Goal: Task Accomplishment & Management: Use online tool/utility

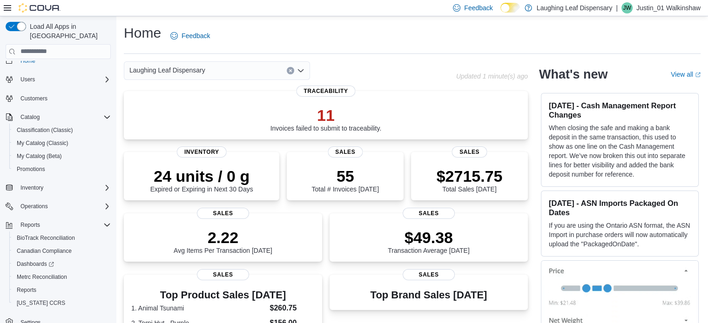
scroll to position [15, 0]
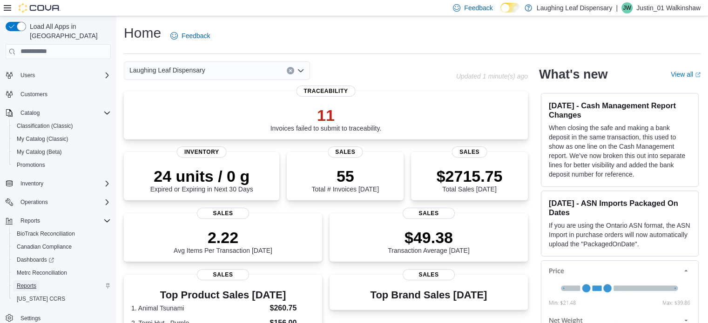
click at [23, 282] on span "Reports" at bounding box center [27, 285] width 20 height 7
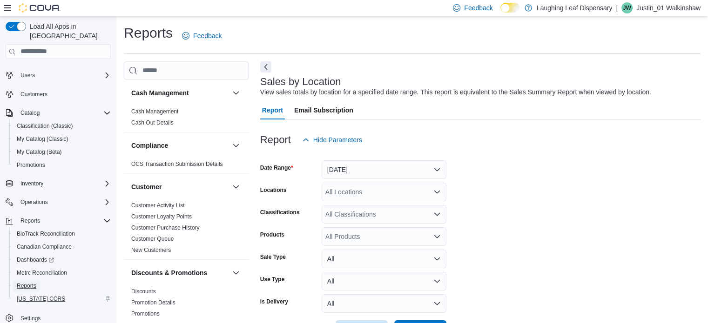
scroll to position [21, 0]
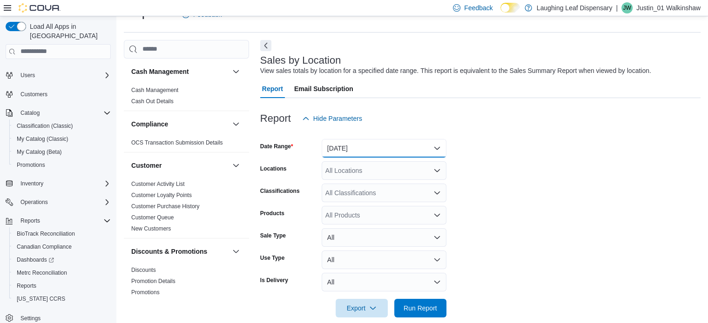
click at [388, 155] on button "[DATE]" at bounding box center [383, 148] width 125 height 19
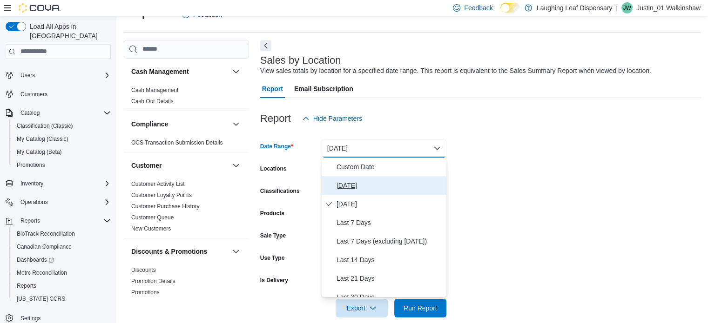
click at [354, 183] on span "[DATE]" at bounding box center [389, 185] width 106 height 11
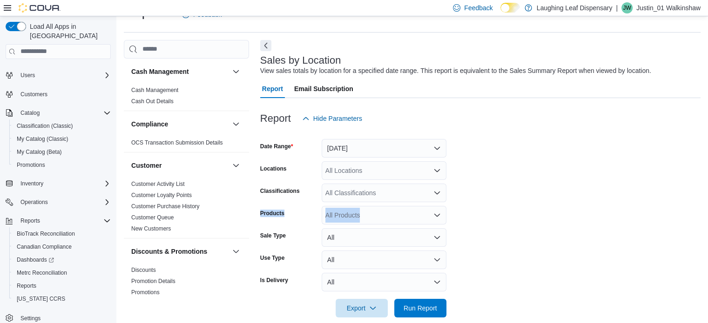
click at [458, 204] on form "Date Range [DATE] Locations All Locations Classifications All Classifications P…" at bounding box center [480, 223] width 440 height 190
click at [427, 310] on span "Run Report" at bounding box center [419, 307] width 33 height 9
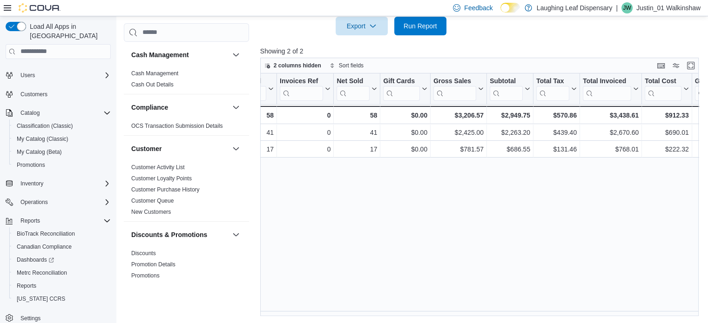
scroll to position [0, 127]
